Goal: Participate in discussion

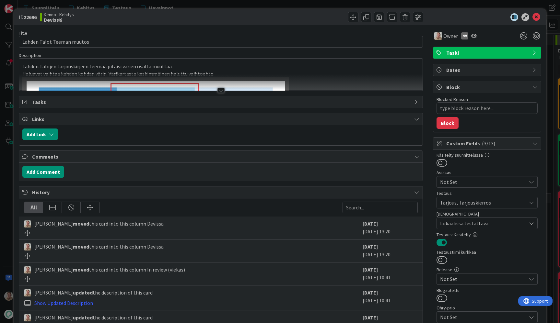
type textarea "x"
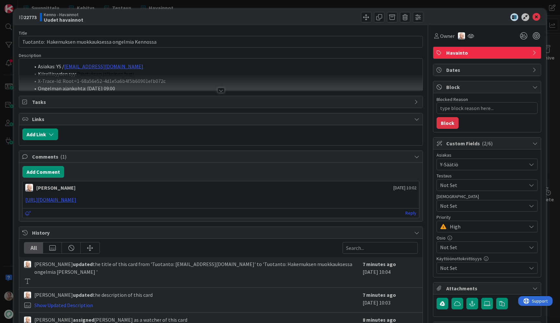
click at [201, 78] on div at bounding box center [220, 82] width 403 height 17
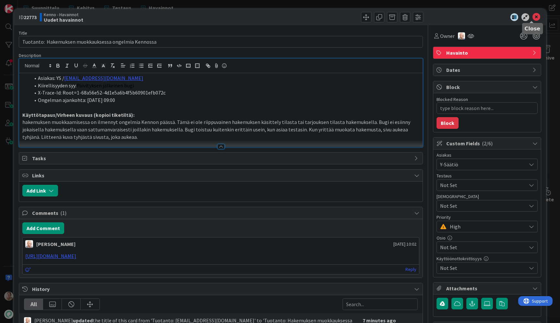
type textarea "x"
click at [533, 17] on icon at bounding box center [536, 17] width 8 height 8
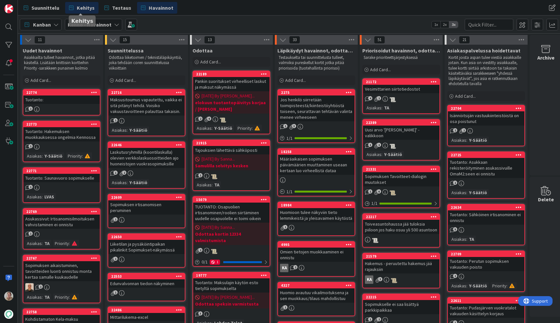
click at [83, 10] on span "Kehitys" at bounding box center [86, 8] width 18 height 8
